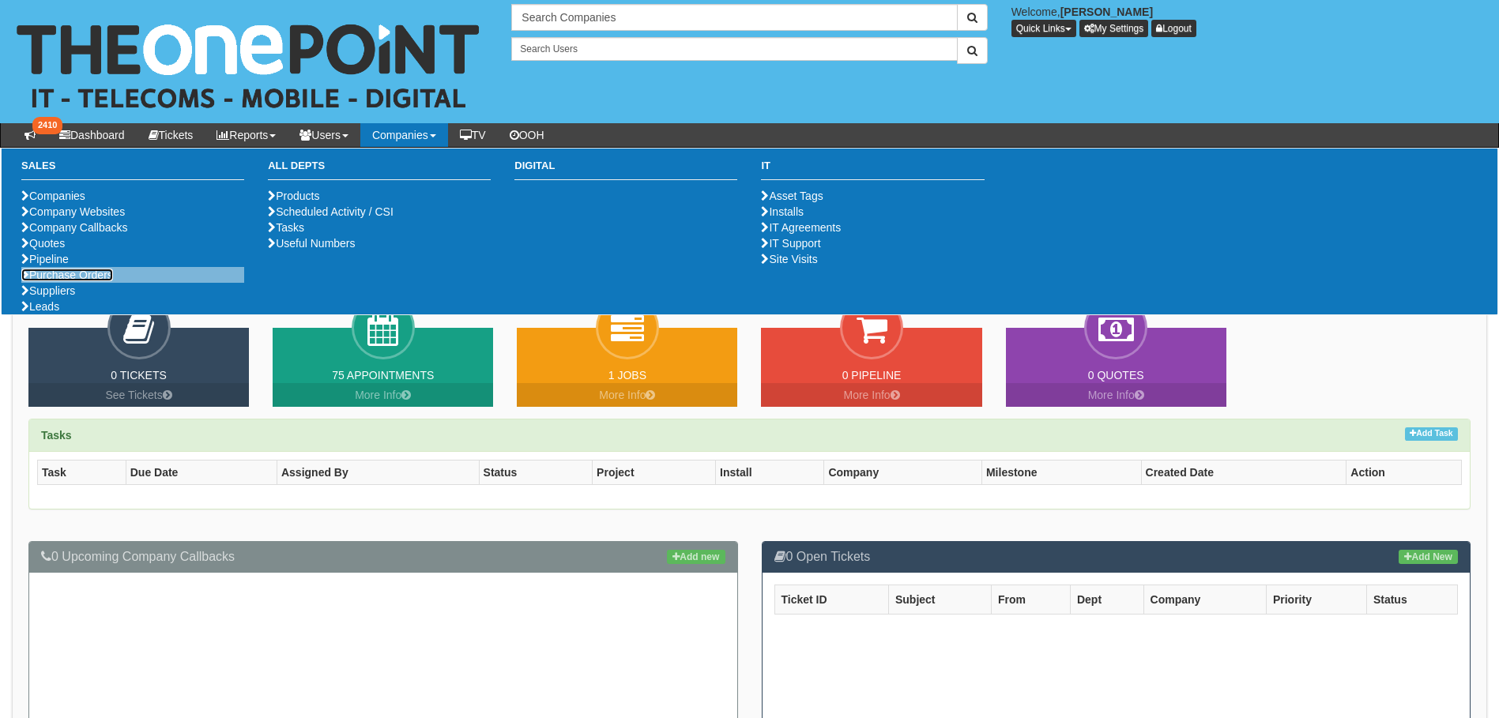
click at [81, 281] on link "Purchase Orders" at bounding box center [67, 275] width 92 height 13
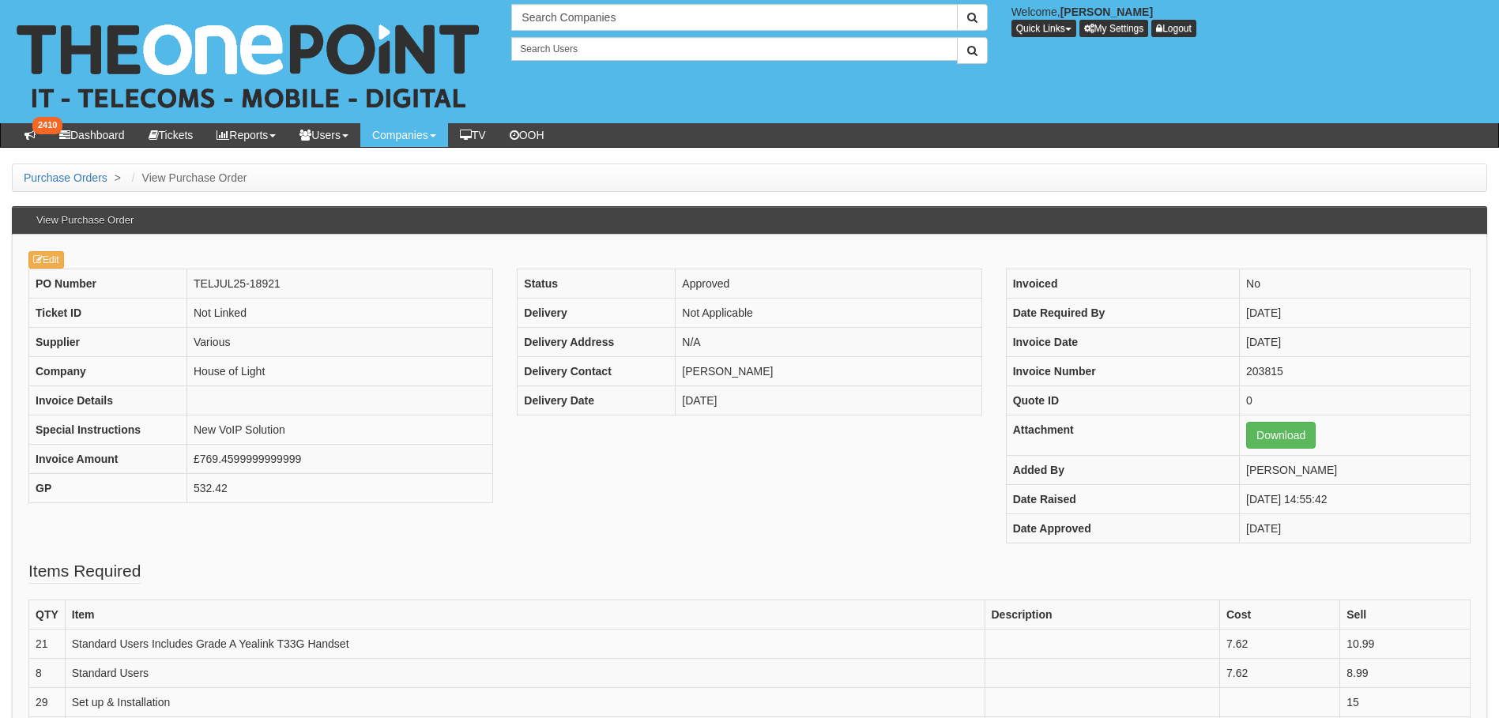
click at [21, 265] on div "Edit PO Number TELJUL25-18921 Ticket ID Not Linked Supplier Various Company Hou…" at bounding box center [749, 723] width 1475 height 976
click at [35, 262] on icon at bounding box center [37, 259] width 9 height 9
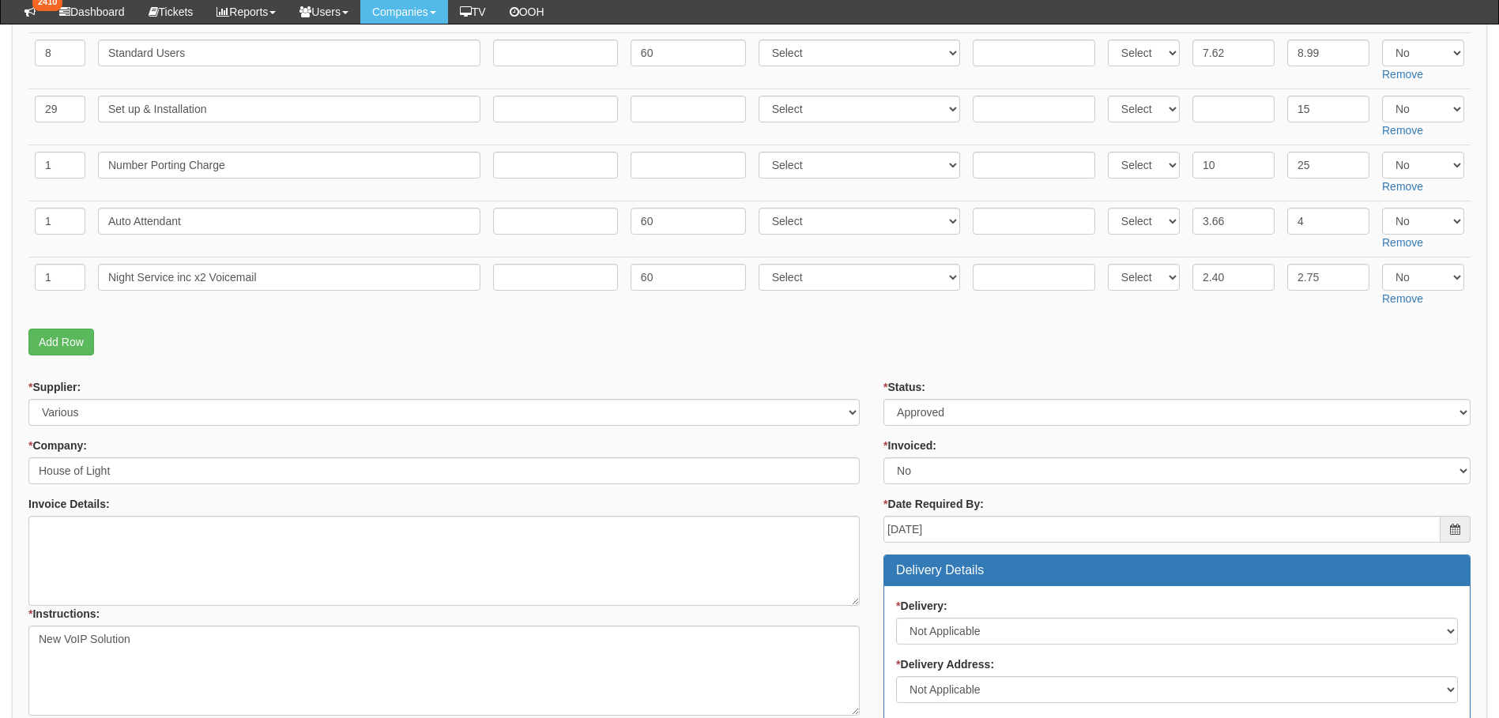
scroll to position [395, 0]
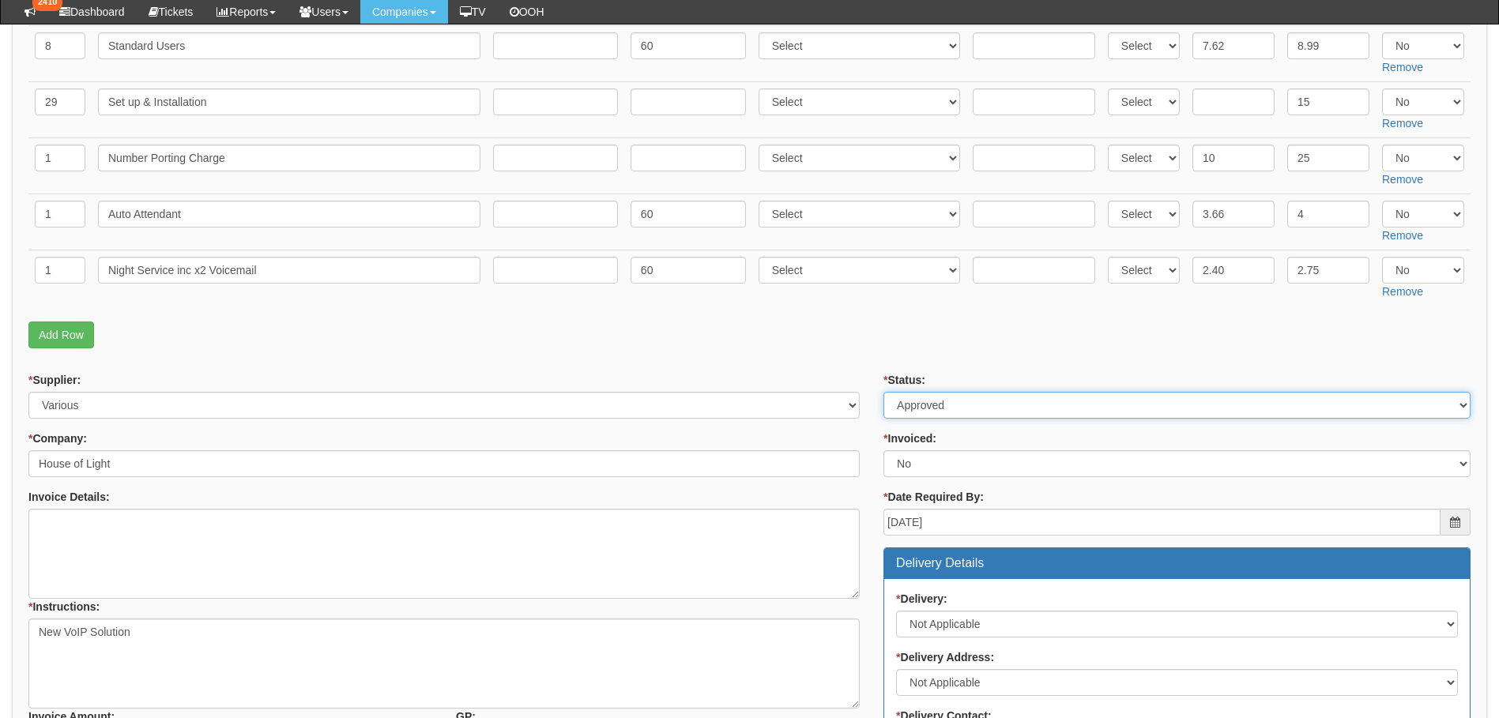
click at [967, 404] on select "Select Approved Completed Delivered Invoiced Ordered Ordered to site Part Order…" at bounding box center [1176, 405] width 587 height 27
select select "6"
click at [883, 392] on select "Select Approved Completed Delivered Invoiced Ordered Ordered to site Part Order…" at bounding box center [1176, 405] width 587 height 27
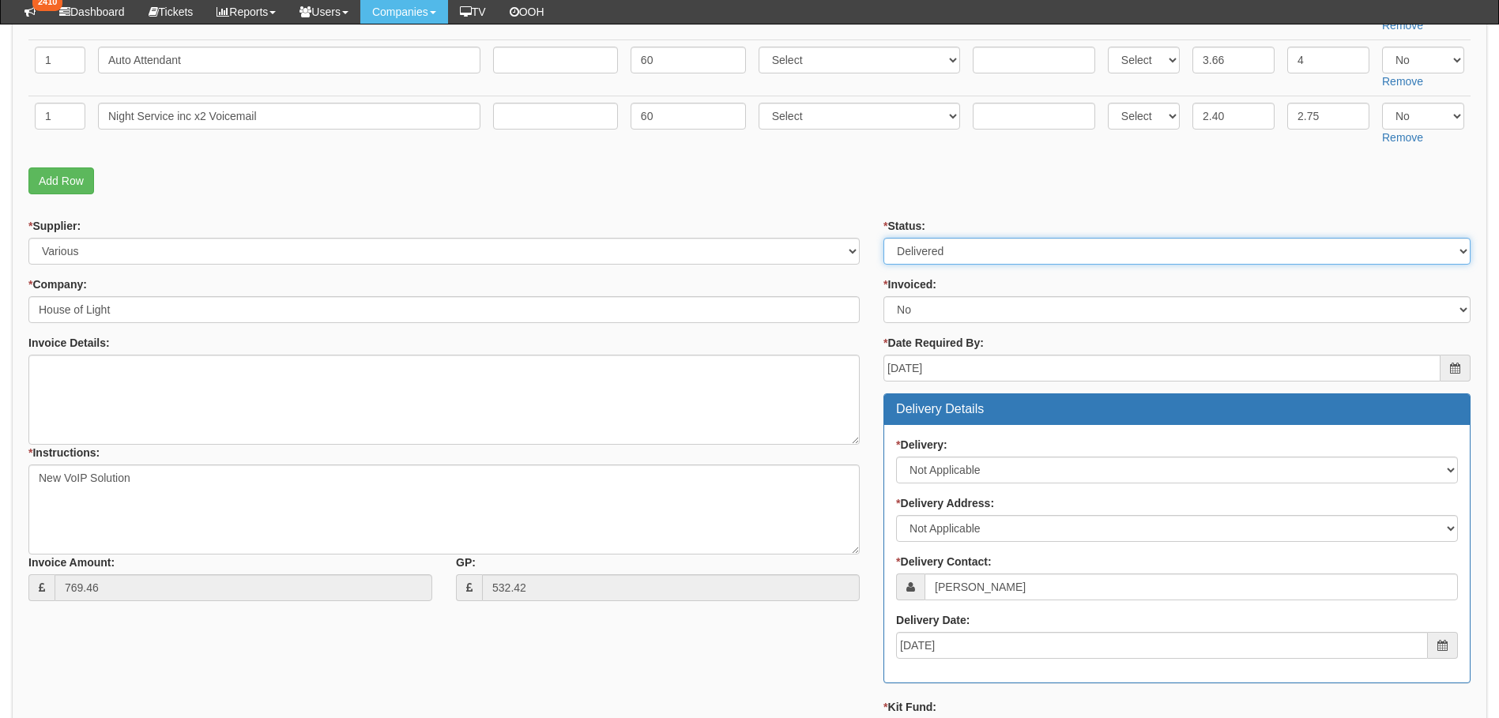
scroll to position [869, 0]
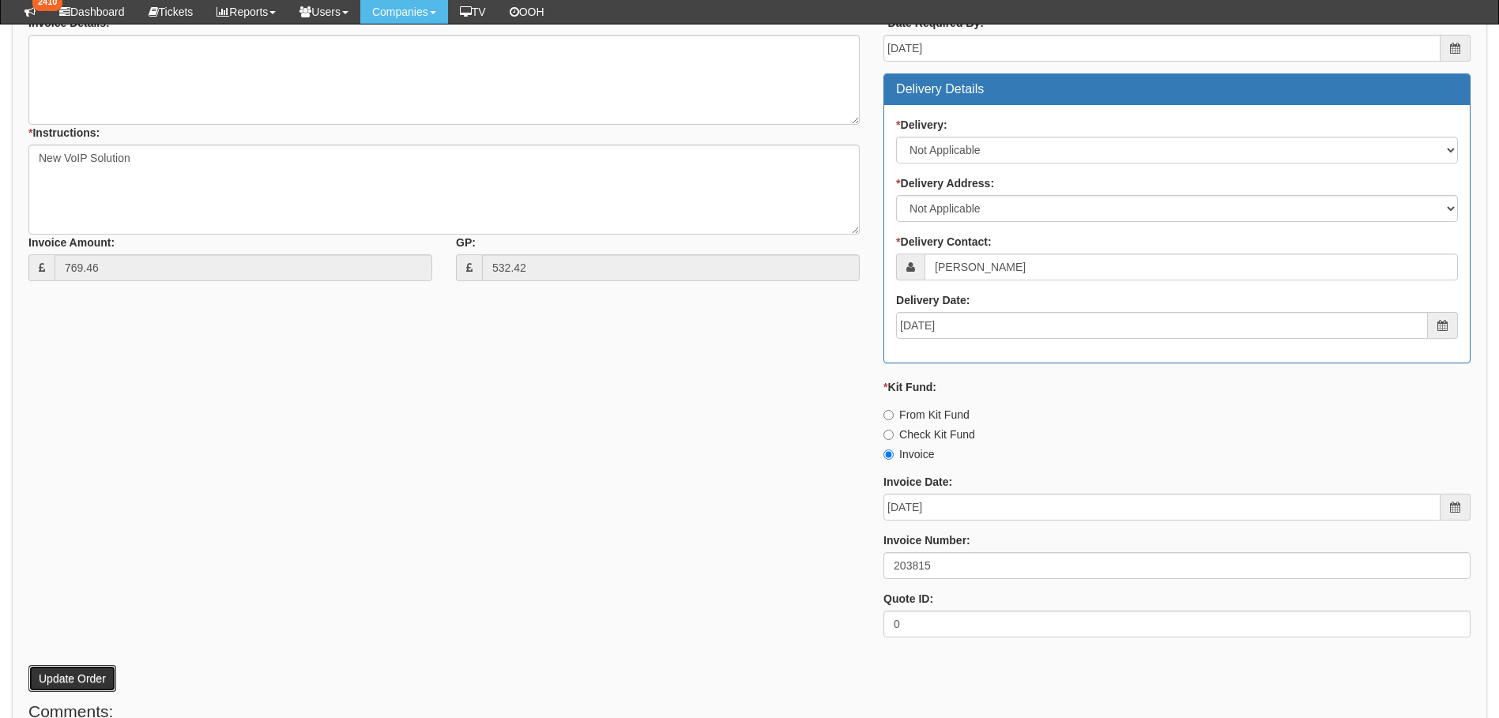
click at [71, 681] on button "Update Order" at bounding box center [72, 678] width 88 height 27
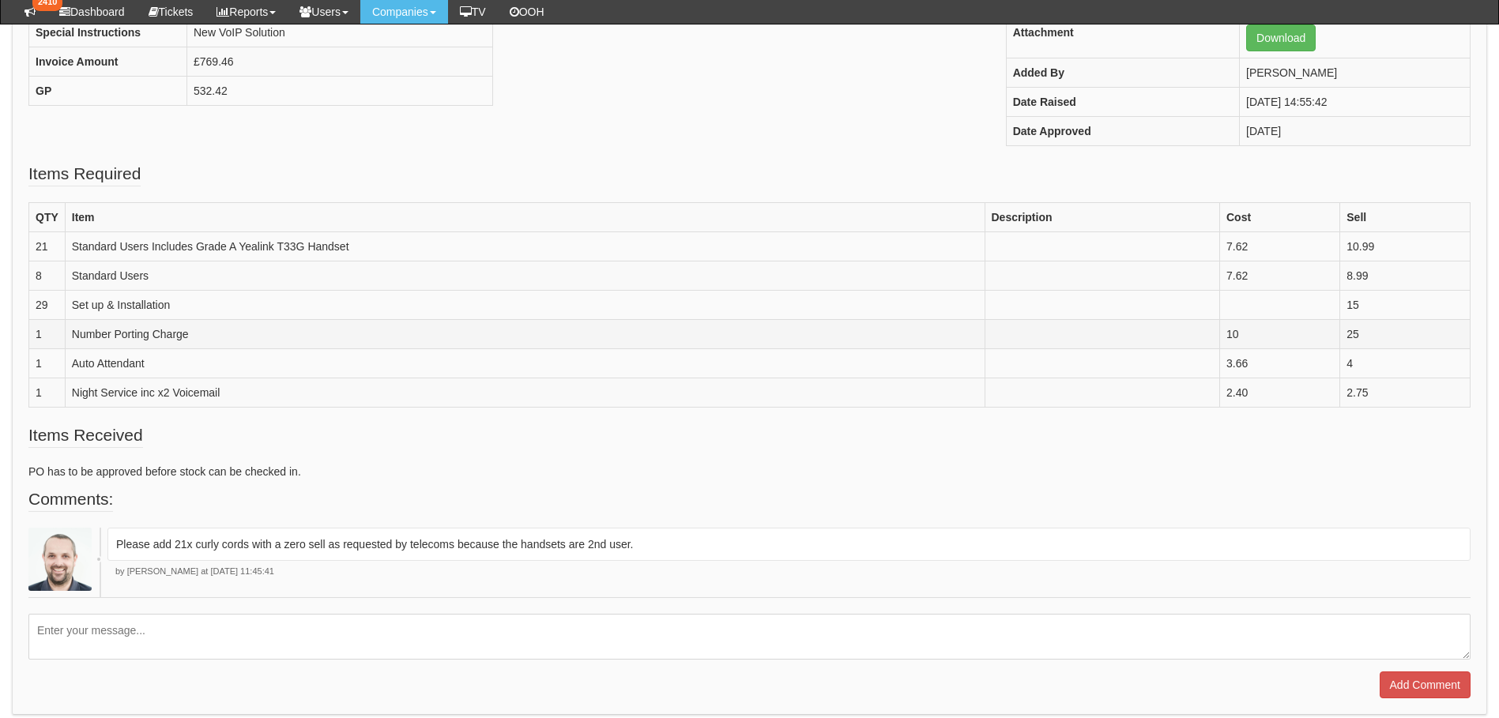
scroll to position [395, 0]
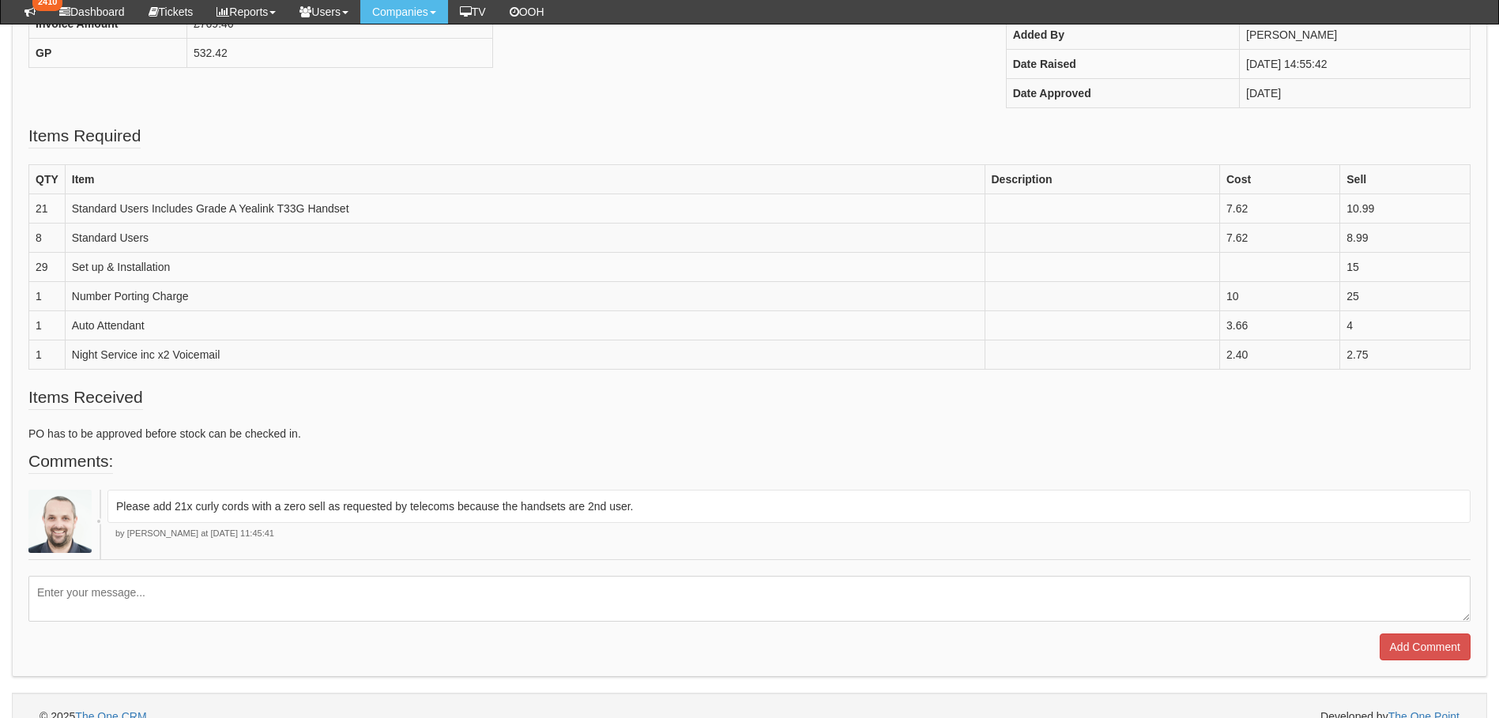
click at [82, 598] on textarea at bounding box center [749, 599] width 1442 height 46
type textarea "Installation complete"
click at [1451, 655] on input "Add Comment" at bounding box center [1424, 647] width 91 height 27
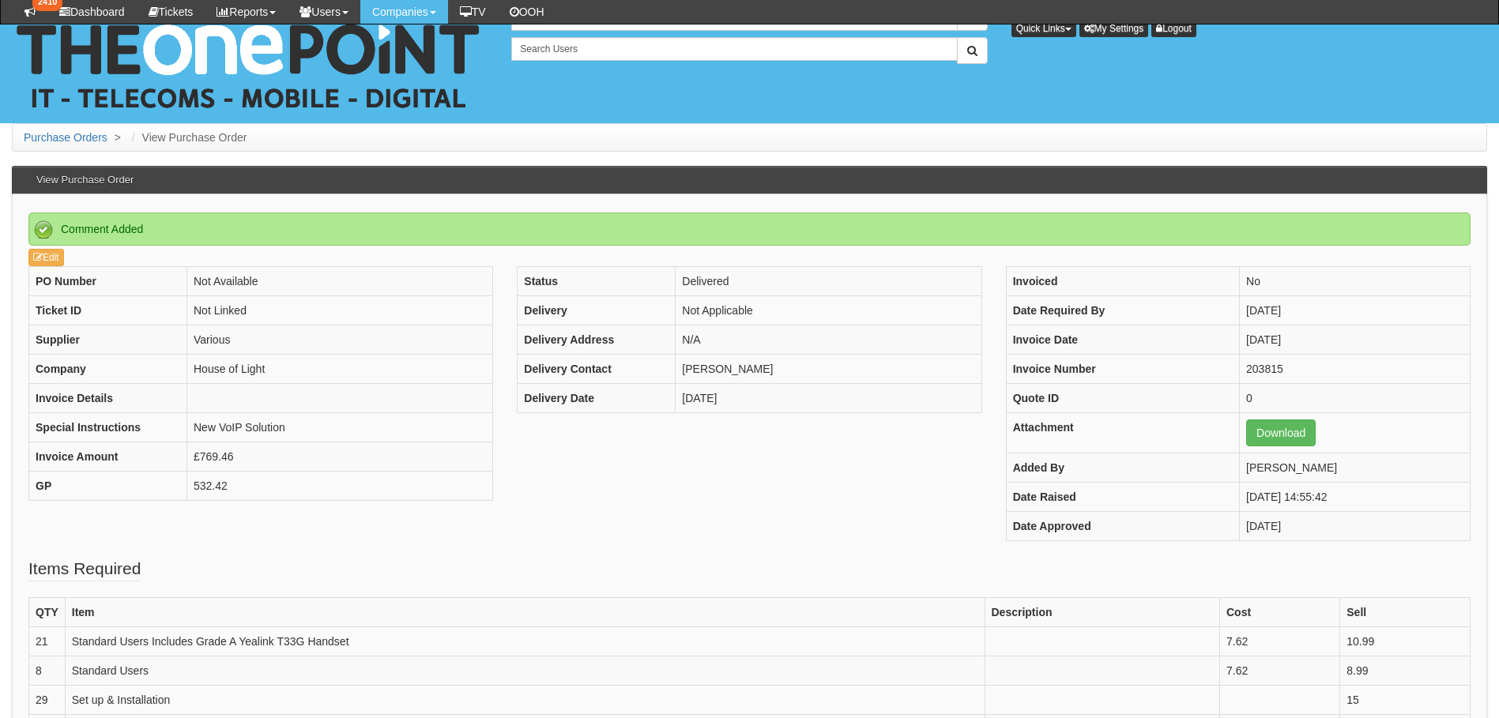
scroll to position [538, 0]
